Goal: Use online tool/utility: Use online tool/utility

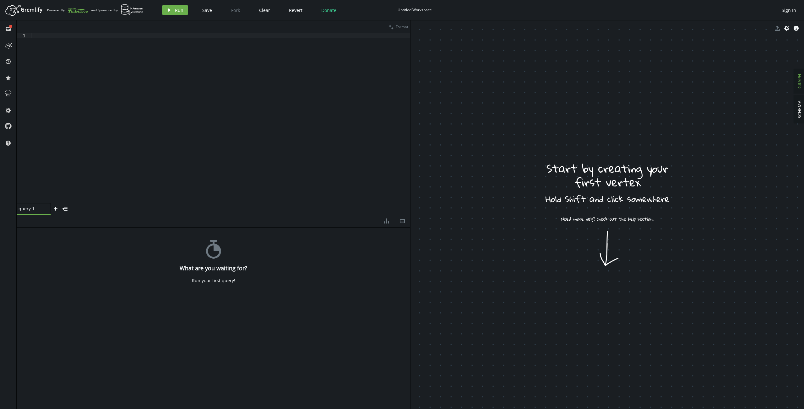
click at [193, 149] on div at bounding box center [220, 123] width 381 height 180
drag, startPoint x: 8, startPoint y: 46, endPoint x: 8, endPoint y: 49, distance: 3.2
click at [8, 48] on icon at bounding box center [8, 45] width 10 height 10
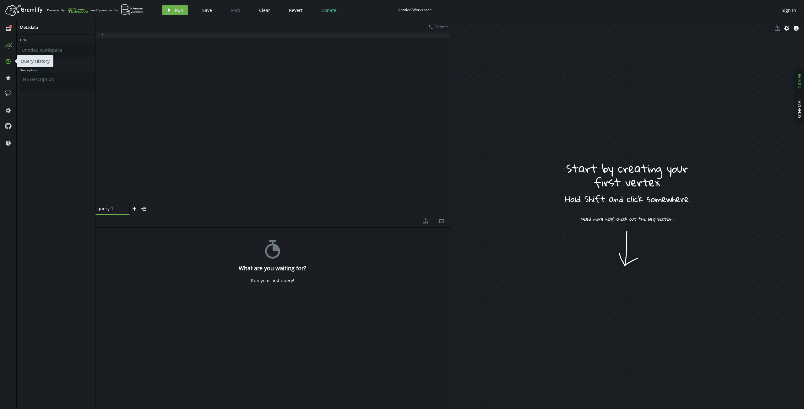
click at [5, 64] on button "history" at bounding box center [8, 61] width 10 height 10
click at [8, 28] on icon "inbox" at bounding box center [8, 28] width 5 height 5
click at [802, 113] on span "SCHEMA" at bounding box center [799, 109] width 6 height 18
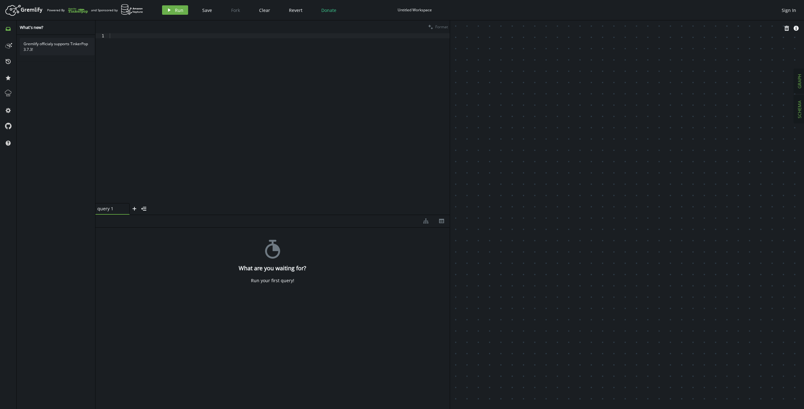
click at [802, 81] on button "GRAPH" at bounding box center [799, 81] width 11 height 24
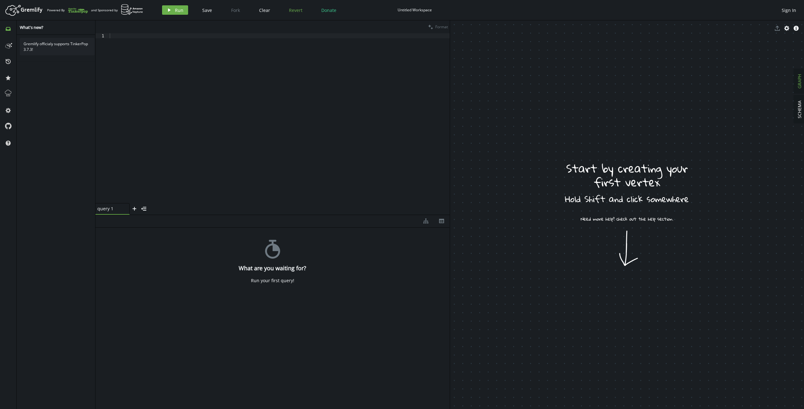
click at [292, 8] on span "Revert" at bounding box center [296, 10] width 14 height 6
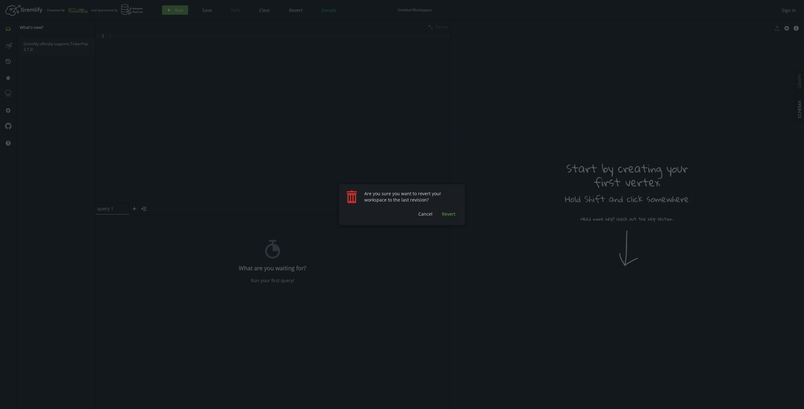
click at [446, 215] on span "Revert" at bounding box center [449, 214] width 14 height 6
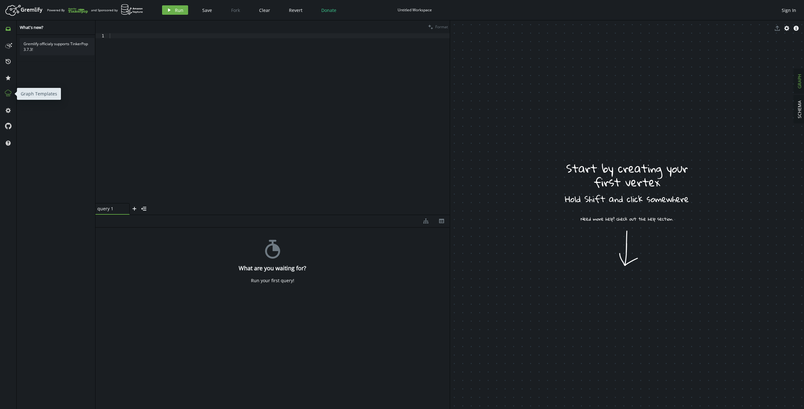
click at [8, 93] on icon at bounding box center [8, 93] width 8 height 8
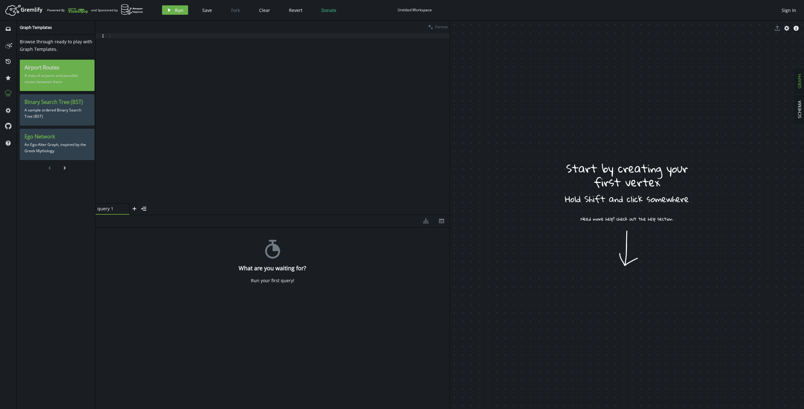
click at [54, 77] on p "A map of airports and possible routes between them" at bounding box center [56, 79] width 65 height 16
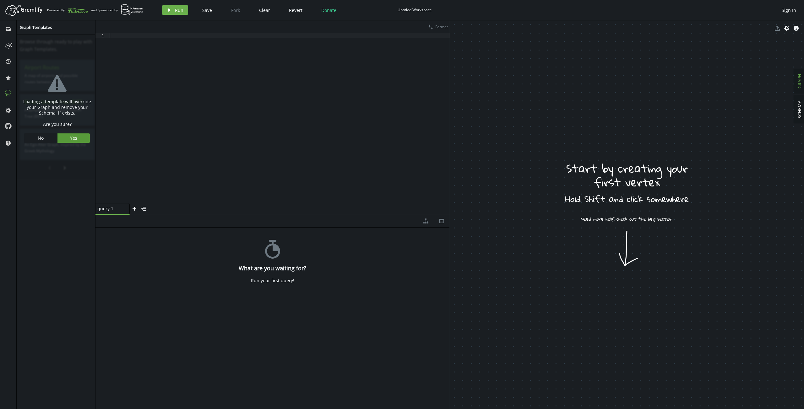
click at [72, 140] on span "Yes" at bounding box center [73, 138] width 7 height 6
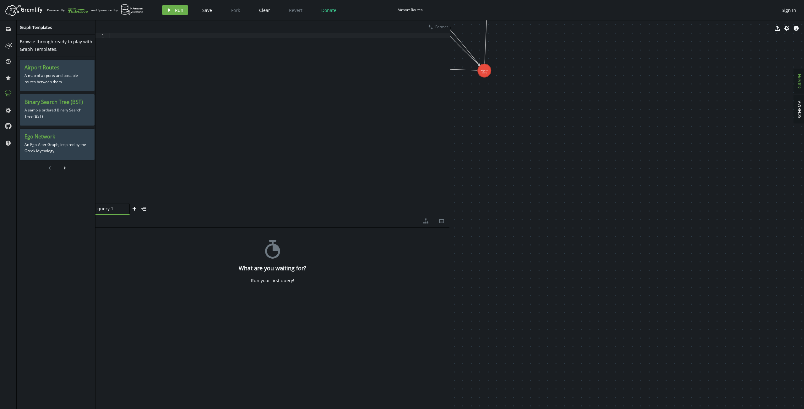
drag, startPoint x: 563, startPoint y: 105, endPoint x: 703, endPoint y: 221, distance: 182.4
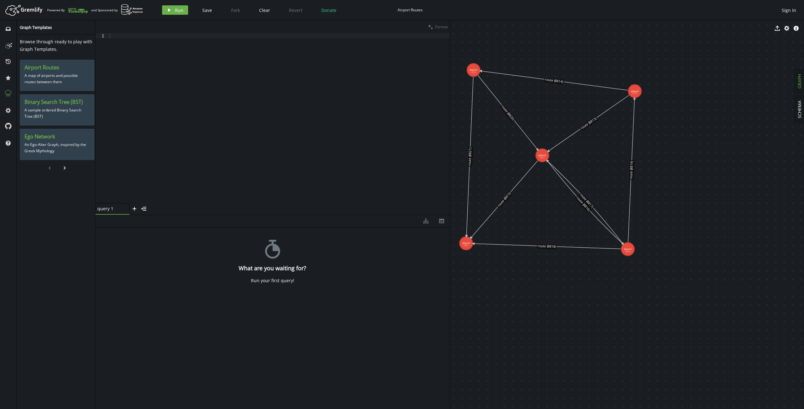
drag, startPoint x: 522, startPoint y: 100, endPoint x: 666, endPoint y: 279, distance: 229.2
click at [803, 117] on button "SCHEMA" at bounding box center [799, 109] width 11 height 28
